Goal: Transaction & Acquisition: Purchase product/service

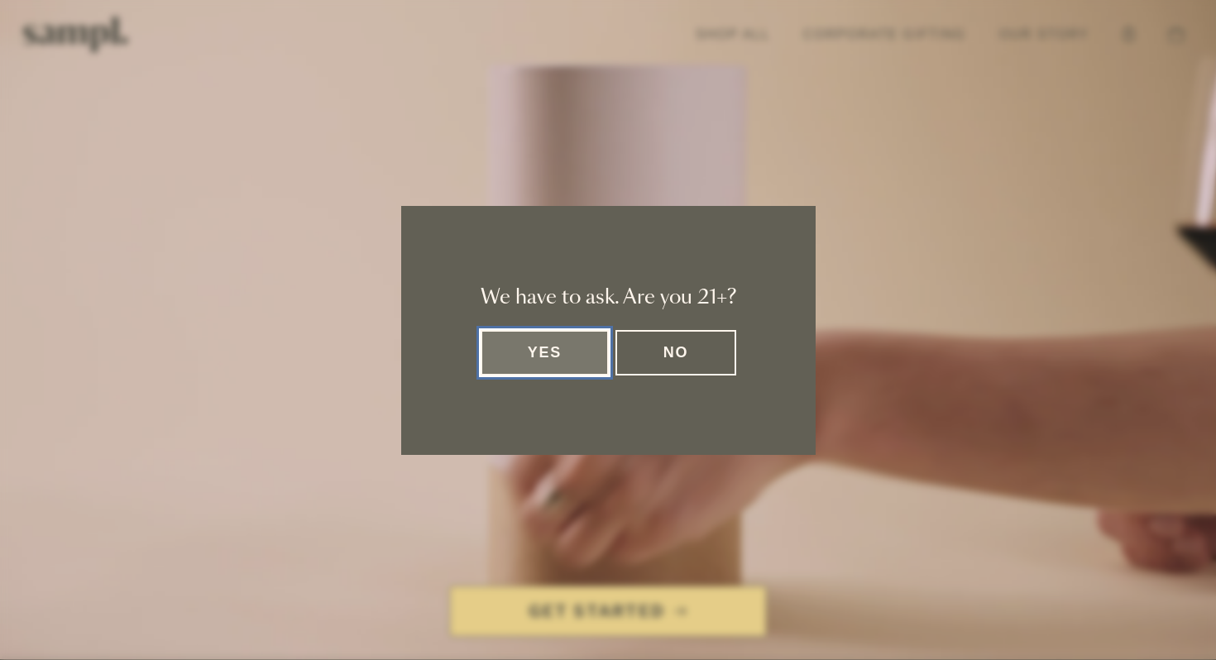
click at [567, 350] on button "Yes" at bounding box center [545, 353] width 129 height 46
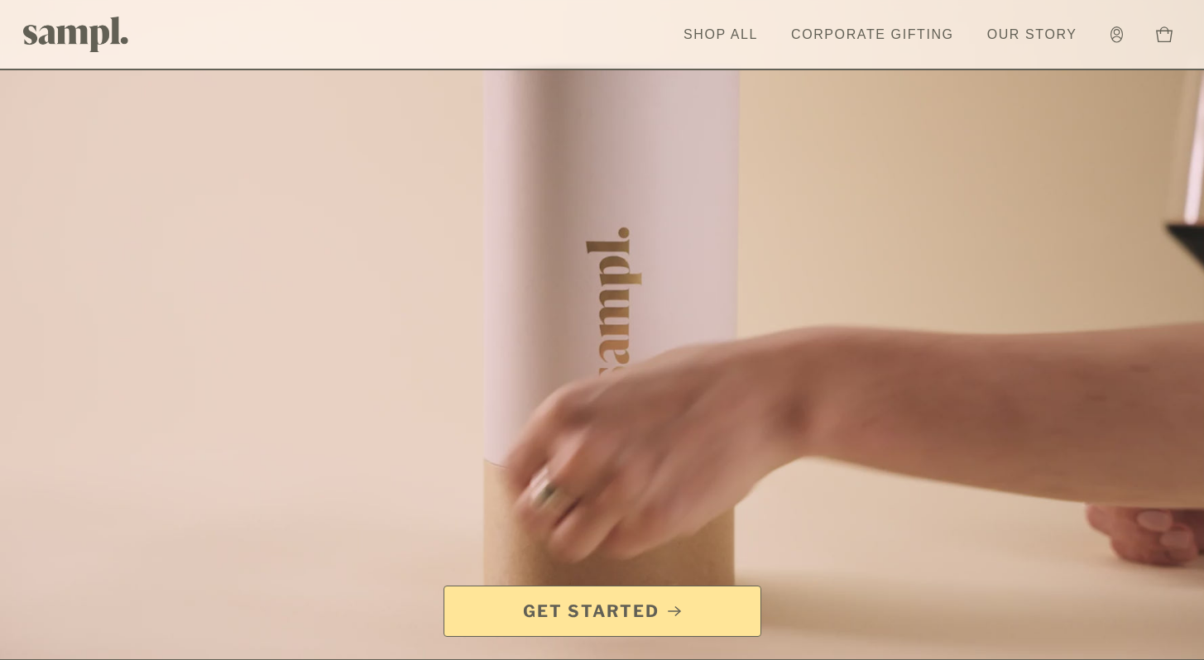
click at [631, 618] on span "Get Started" at bounding box center [591, 611] width 137 height 23
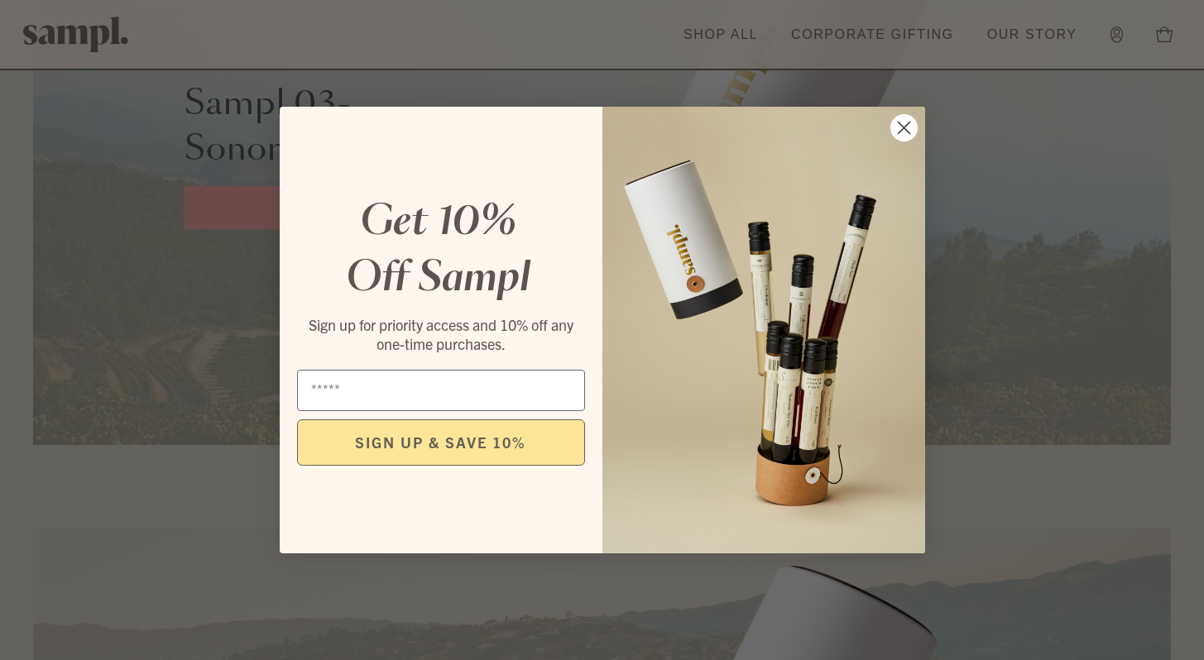
scroll to position [2244, 0]
